Goal: Transaction & Acquisition: Purchase product/service

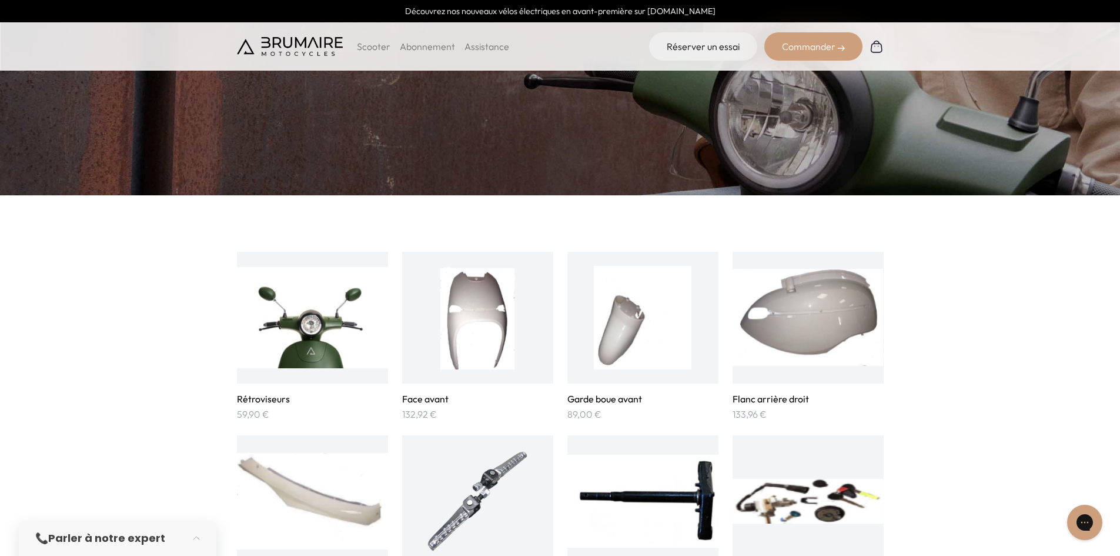
scroll to position [470, 0]
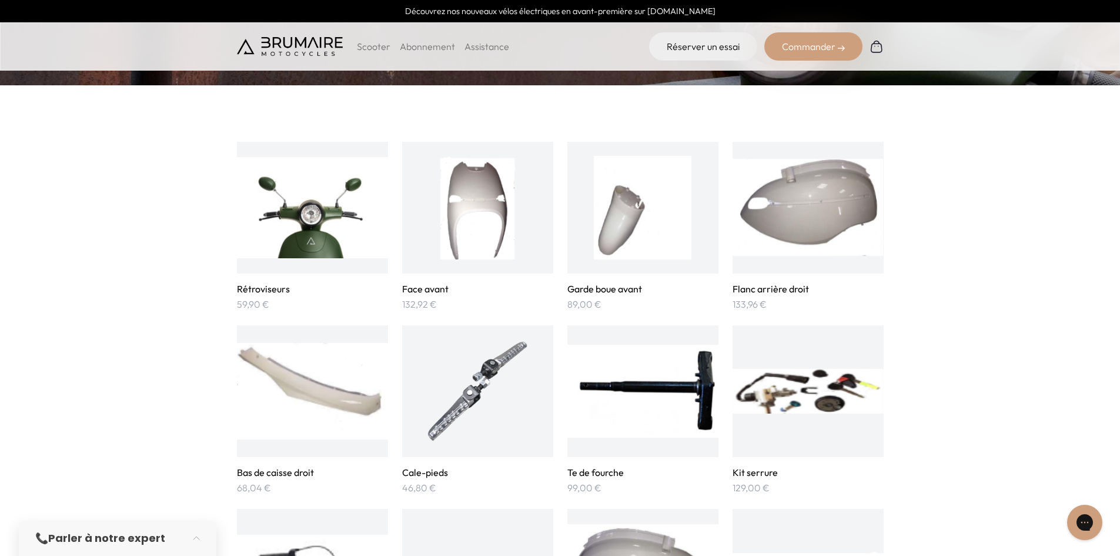
click at [303, 215] on img at bounding box center [312, 207] width 151 height 103
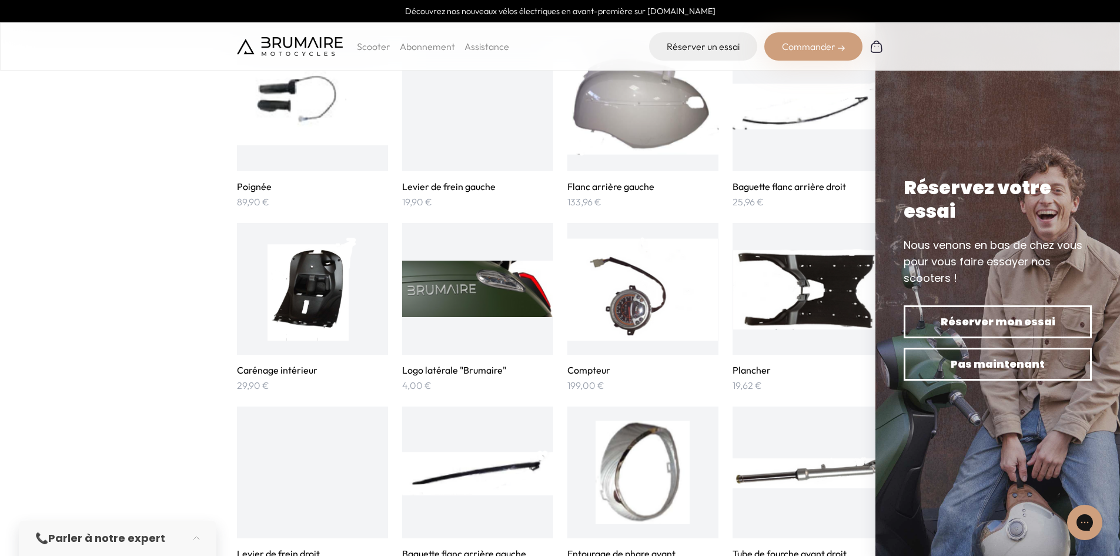
scroll to position [941, 0]
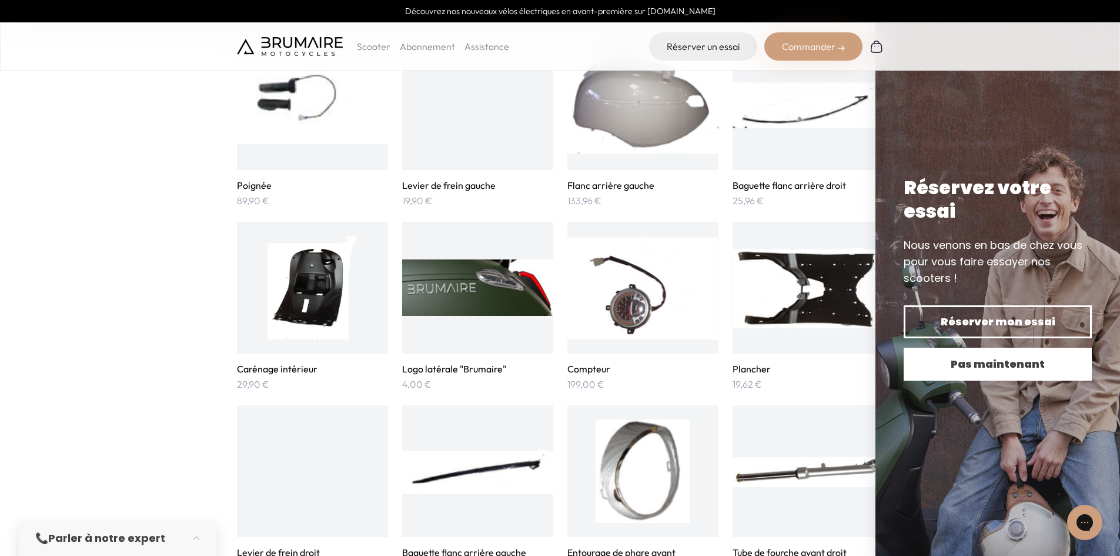
click at [958, 363] on span "Pas maintenant" at bounding box center [997, 364] width 147 height 16
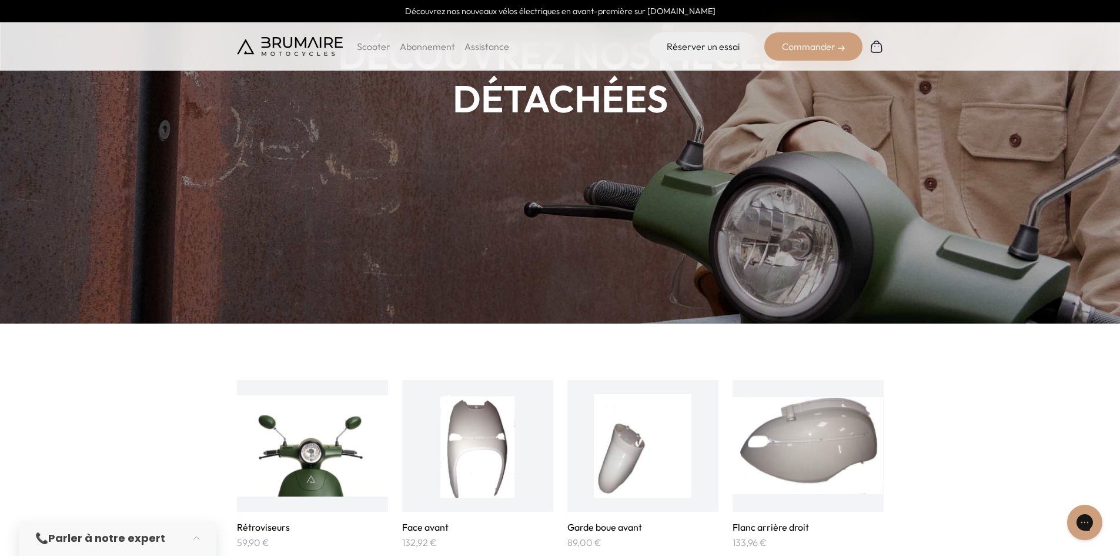
scroll to position [59, 0]
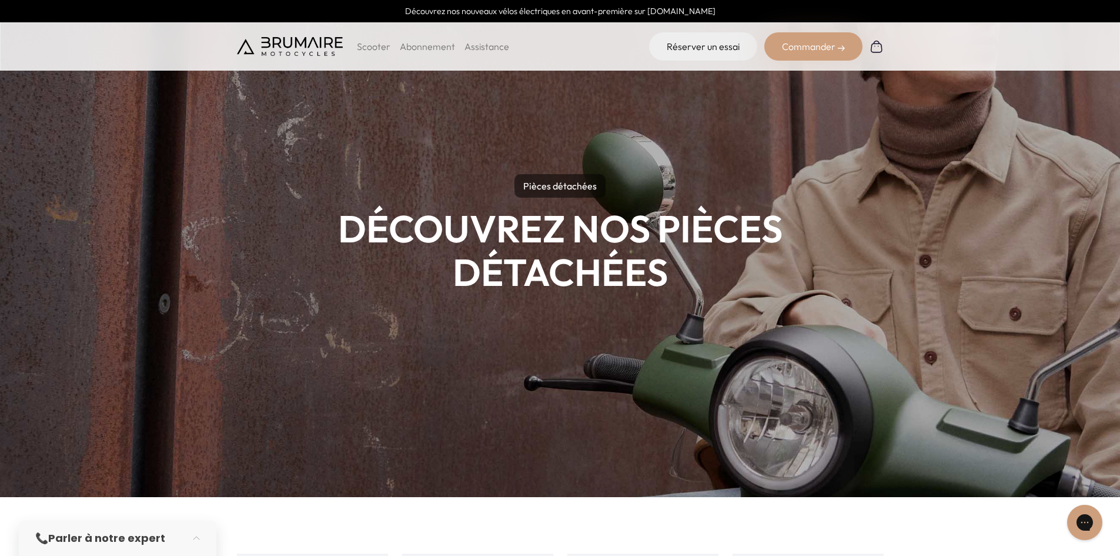
click at [370, 44] on p "Scooter" at bounding box center [374, 46] width 34 height 14
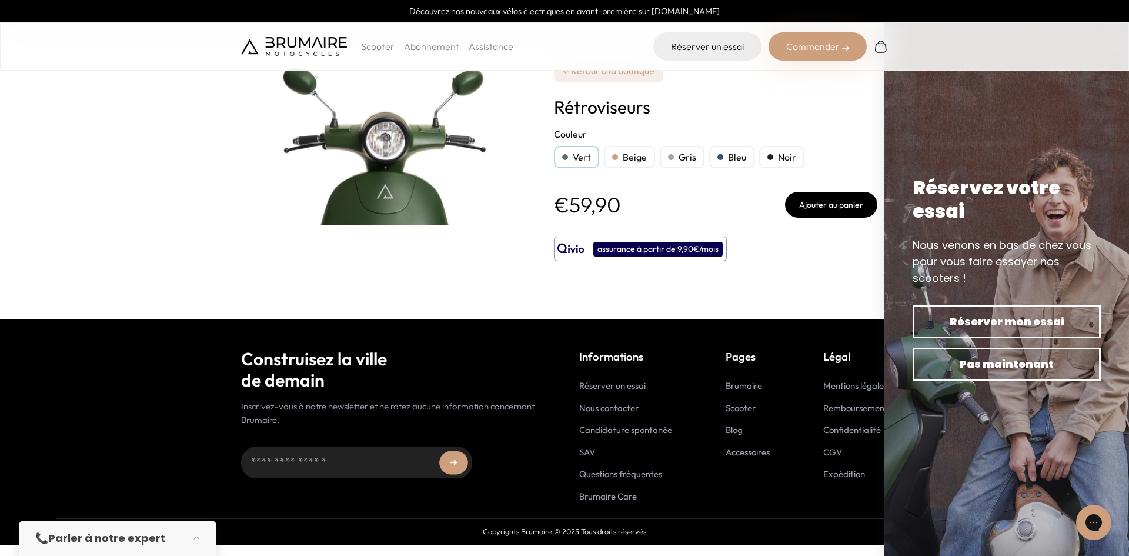
click at [729, 158] on div "Bleu" at bounding box center [731, 157] width 45 height 22
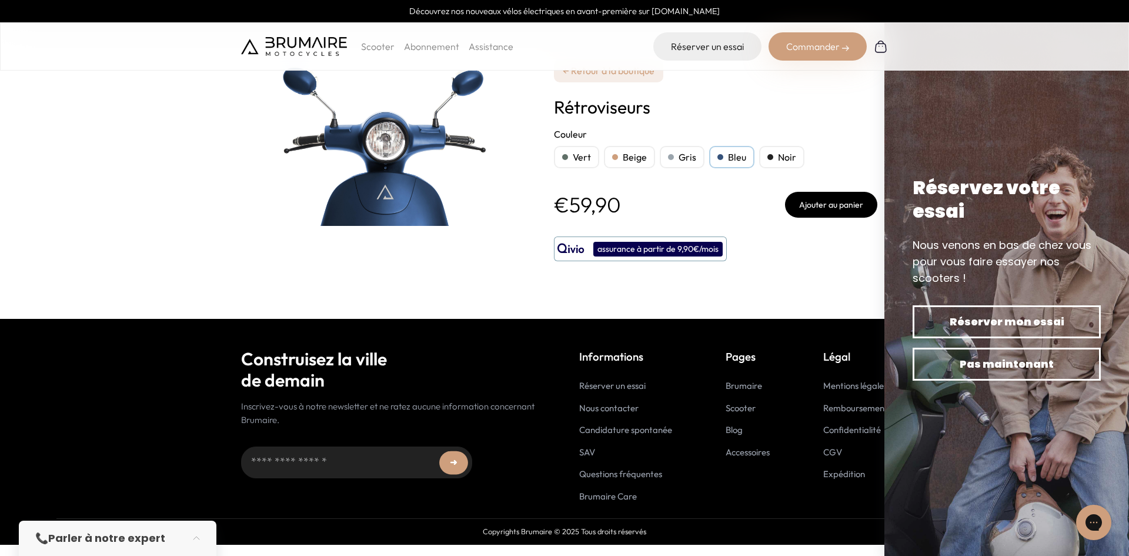
click at [828, 211] on button "Ajouter au panier" at bounding box center [831, 205] width 92 height 26
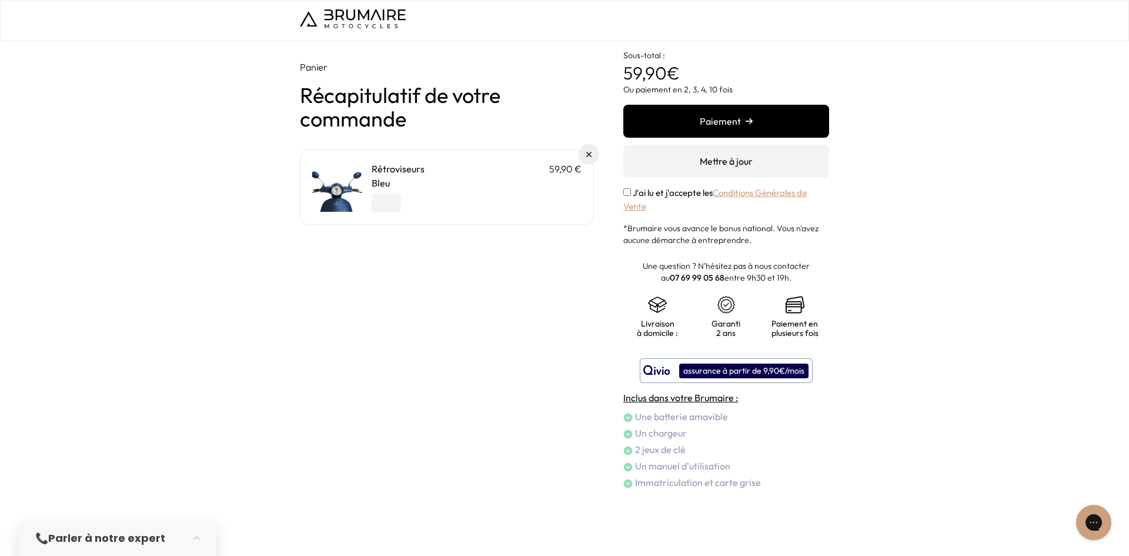
click at [734, 162] on button "Mettre à jour" at bounding box center [726, 161] width 206 height 33
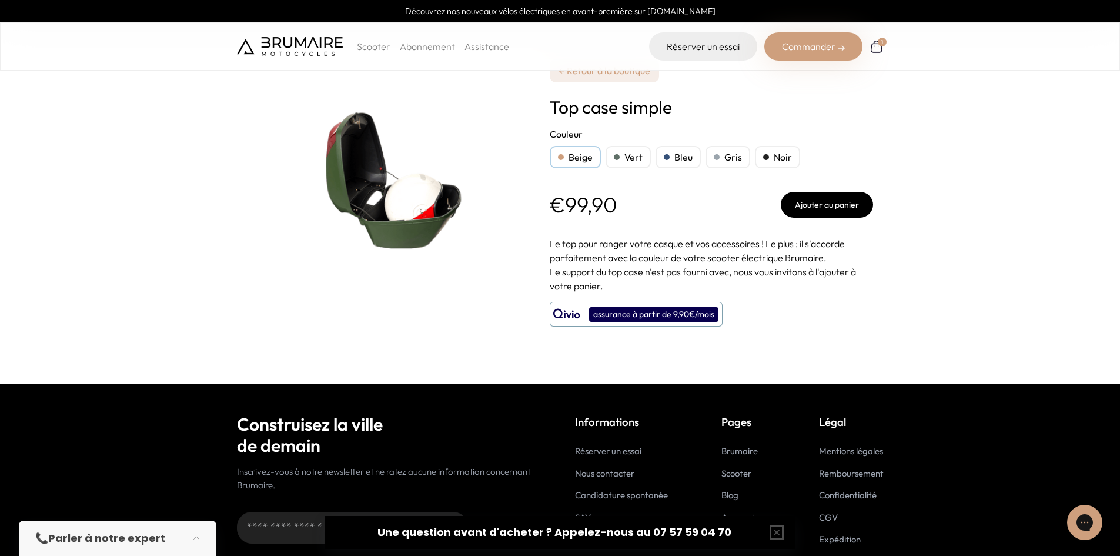
click at [681, 163] on div "Bleu" at bounding box center [678, 157] width 45 height 22
click at [834, 209] on button "Ajouter au panier" at bounding box center [827, 205] width 92 height 26
click at [872, 46] on img at bounding box center [877, 46] width 14 height 14
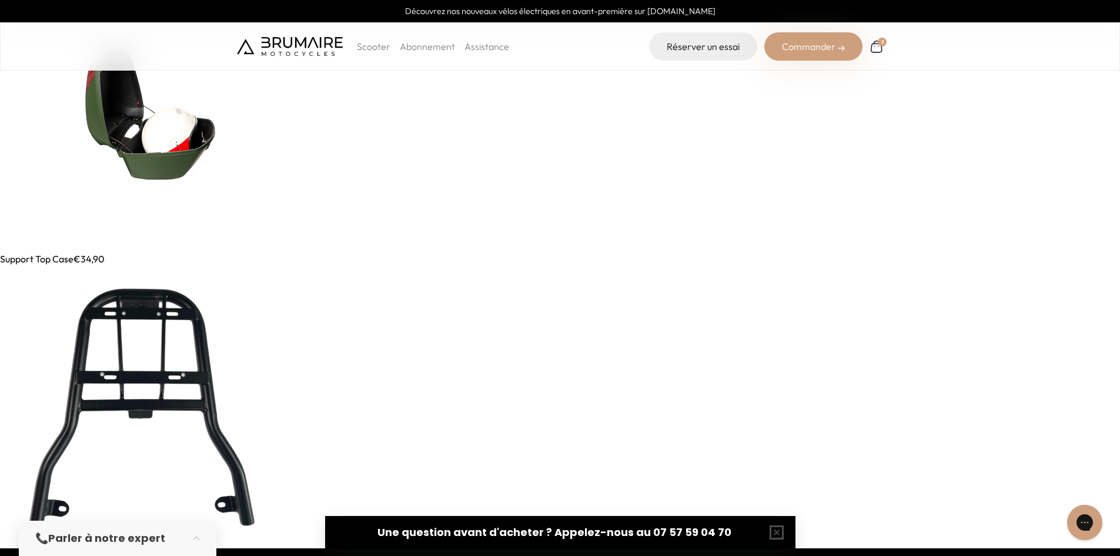
scroll to position [10761, 0]
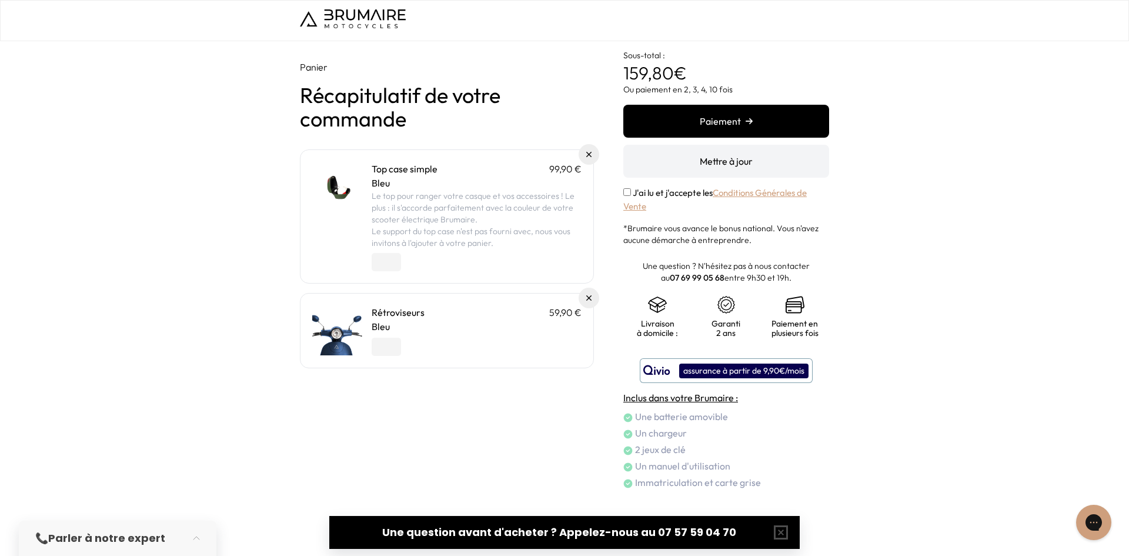
click at [734, 121] on button "Paiement" at bounding box center [726, 121] width 206 height 33
